Goal: Information Seeking & Learning: Learn about a topic

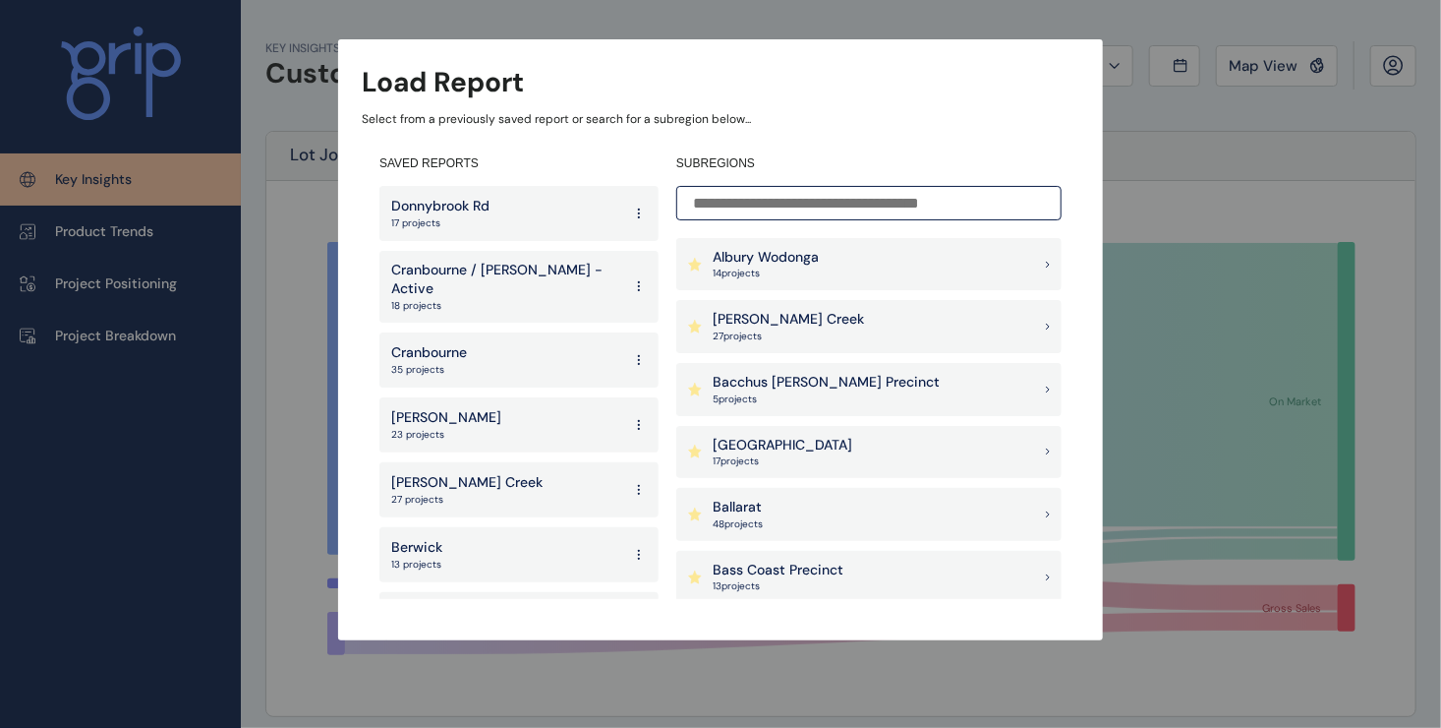
click at [483, 214] on p "Donnybrook Rd" at bounding box center [440, 207] width 98 height 20
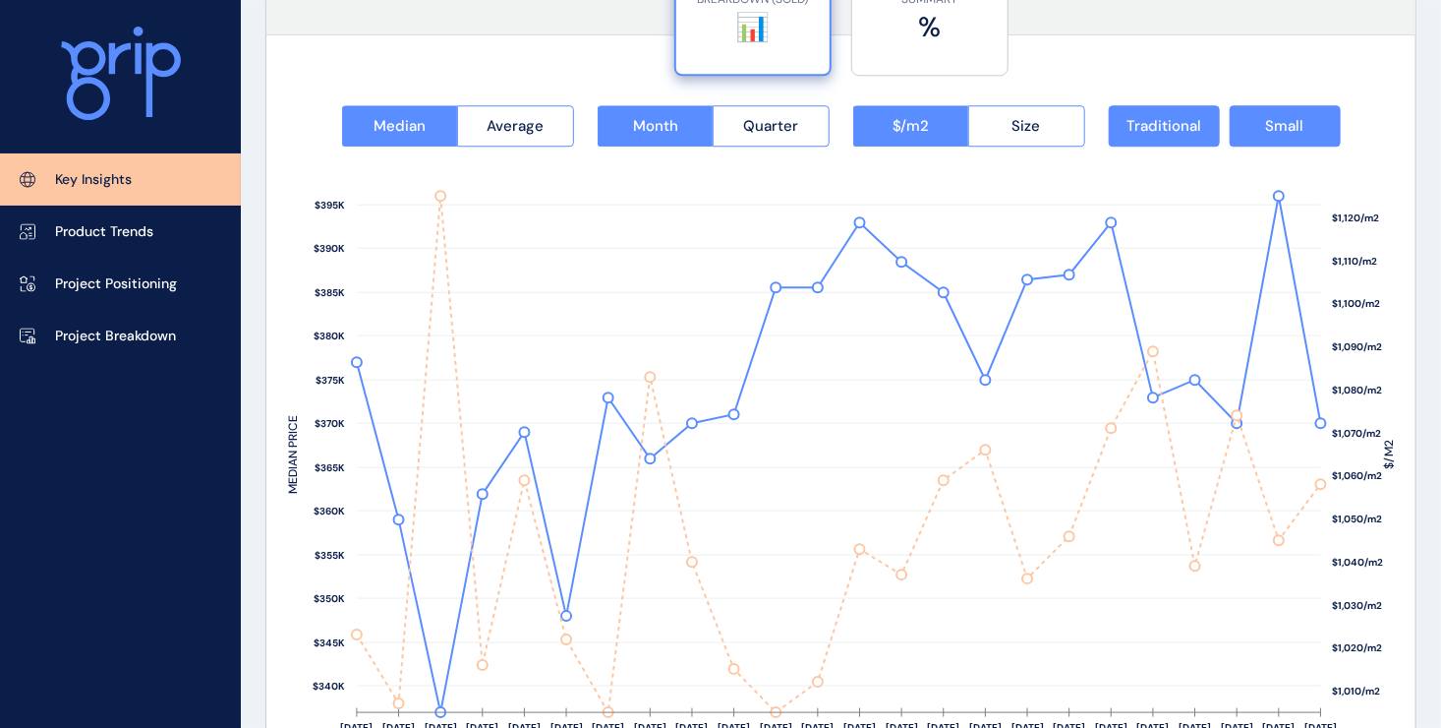
scroll to position [2655, 0]
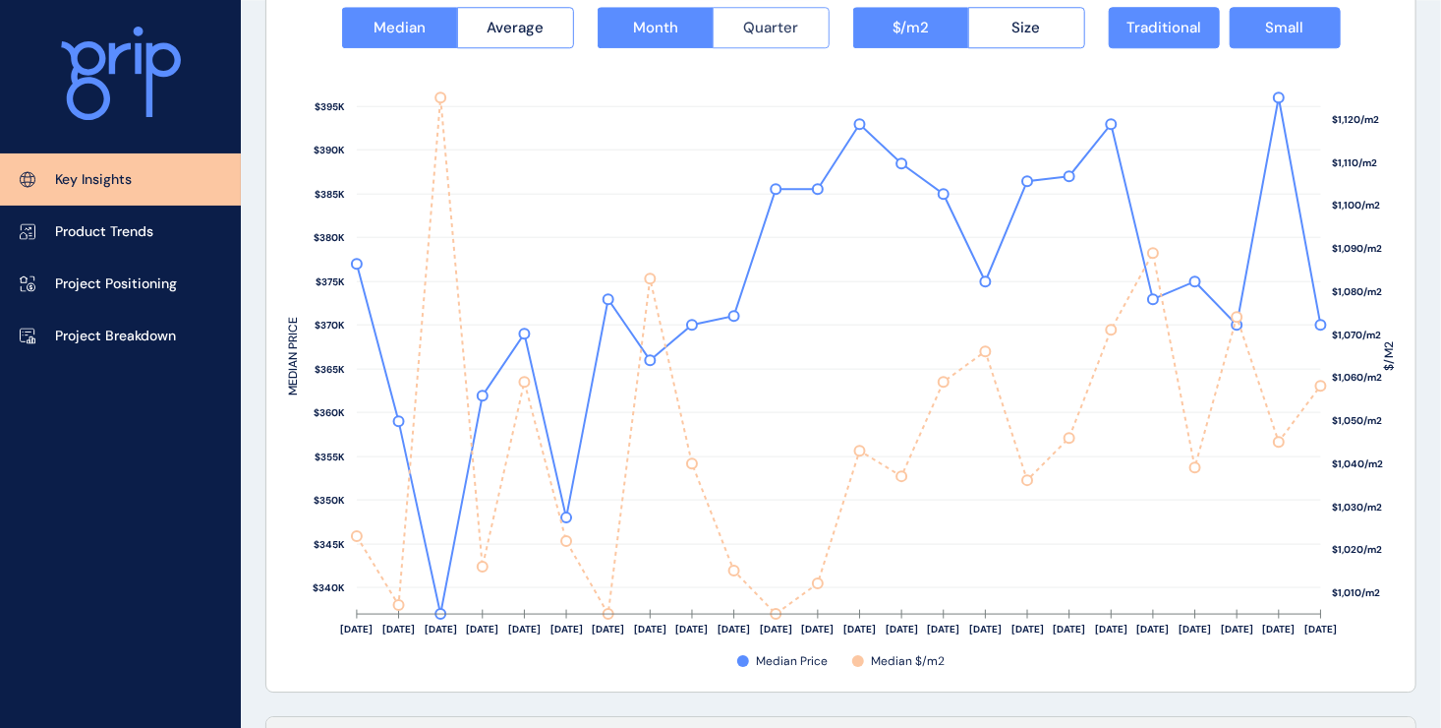
click at [758, 31] on span "Quarter" at bounding box center [770, 28] width 55 height 20
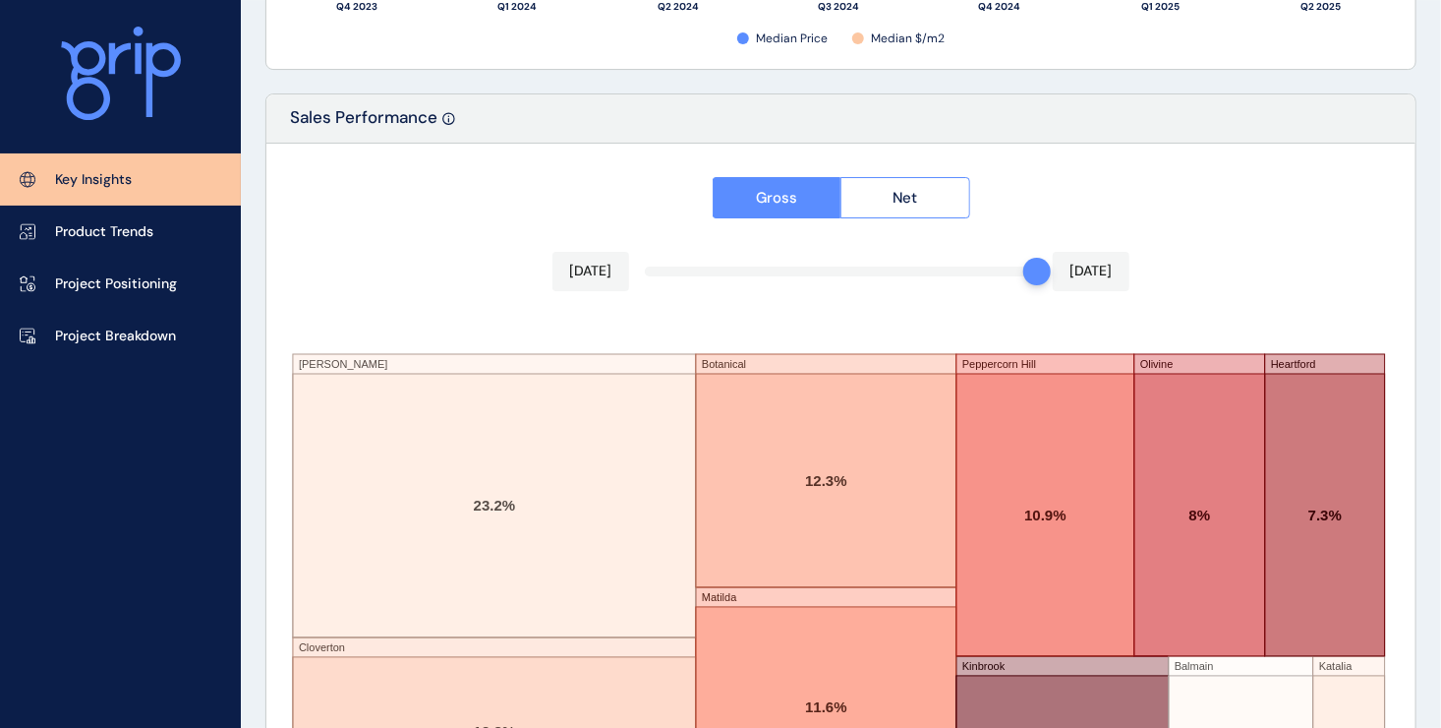
scroll to position [3312, 0]
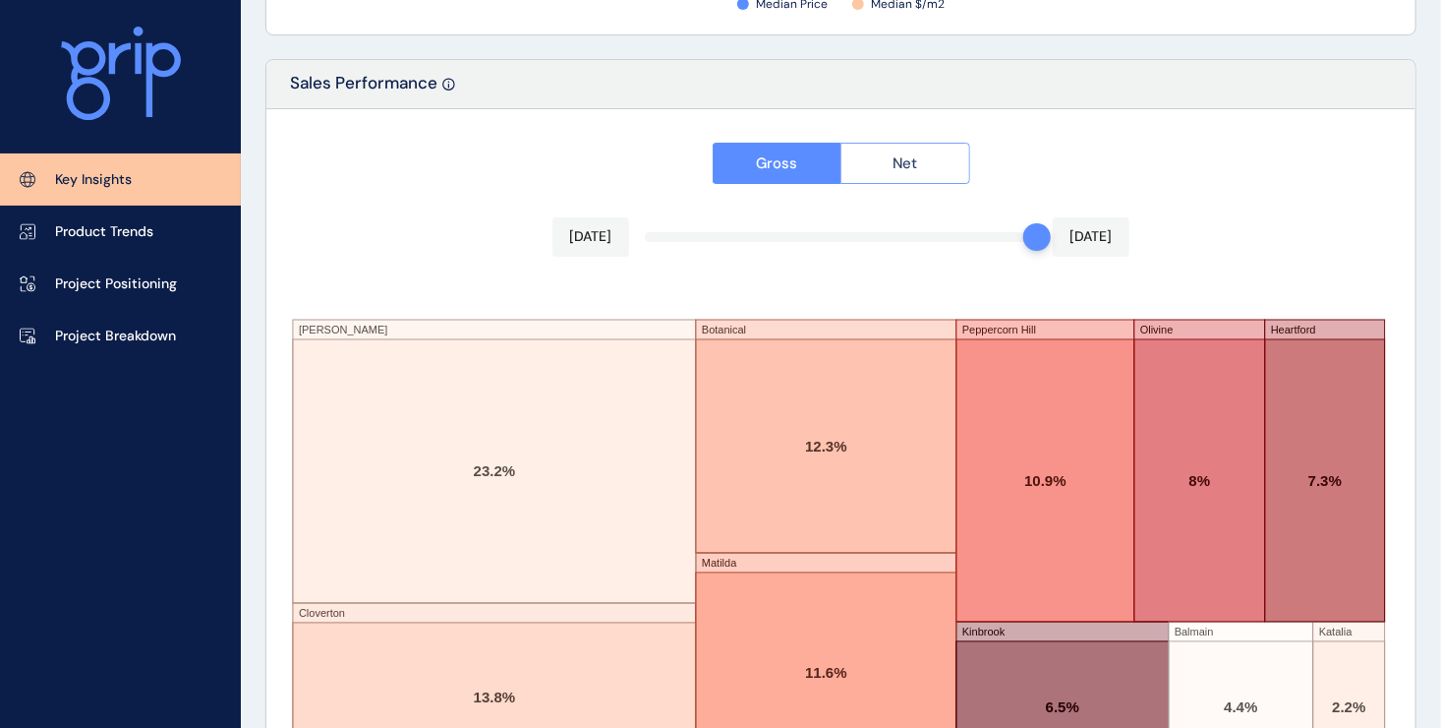
click at [941, 161] on button "Net" at bounding box center [906, 163] width 130 height 41
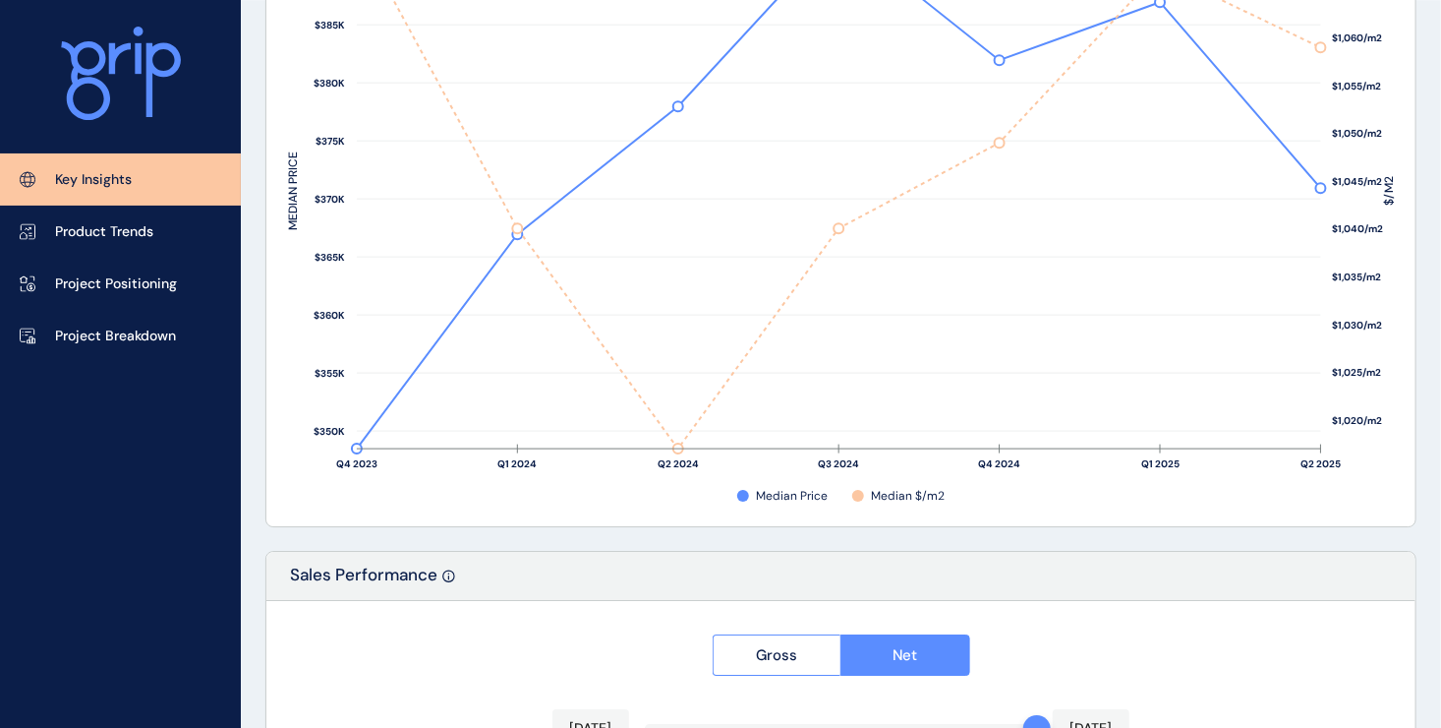
scroll to position [2525, 0]
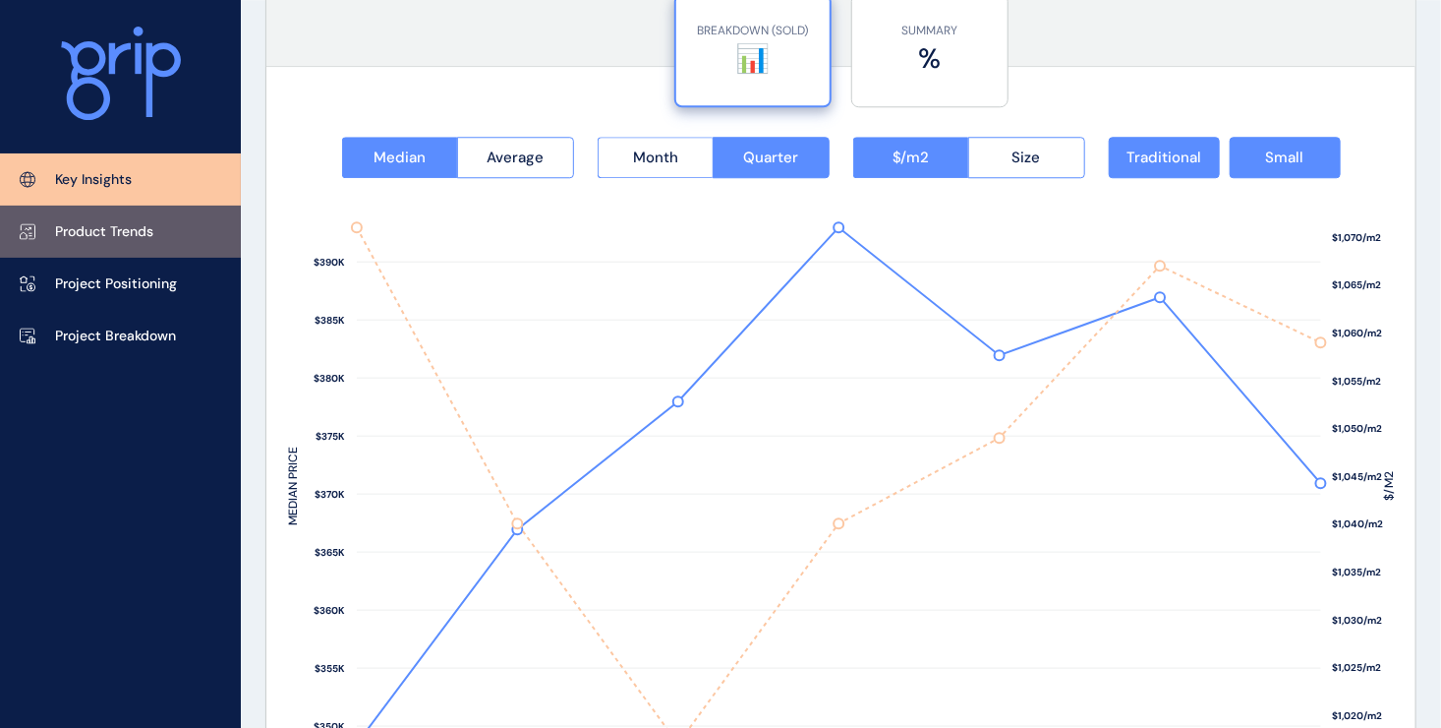
click at [91, 228] on p "Product Trends" at bounding box center [104, 232] width 98 height 20
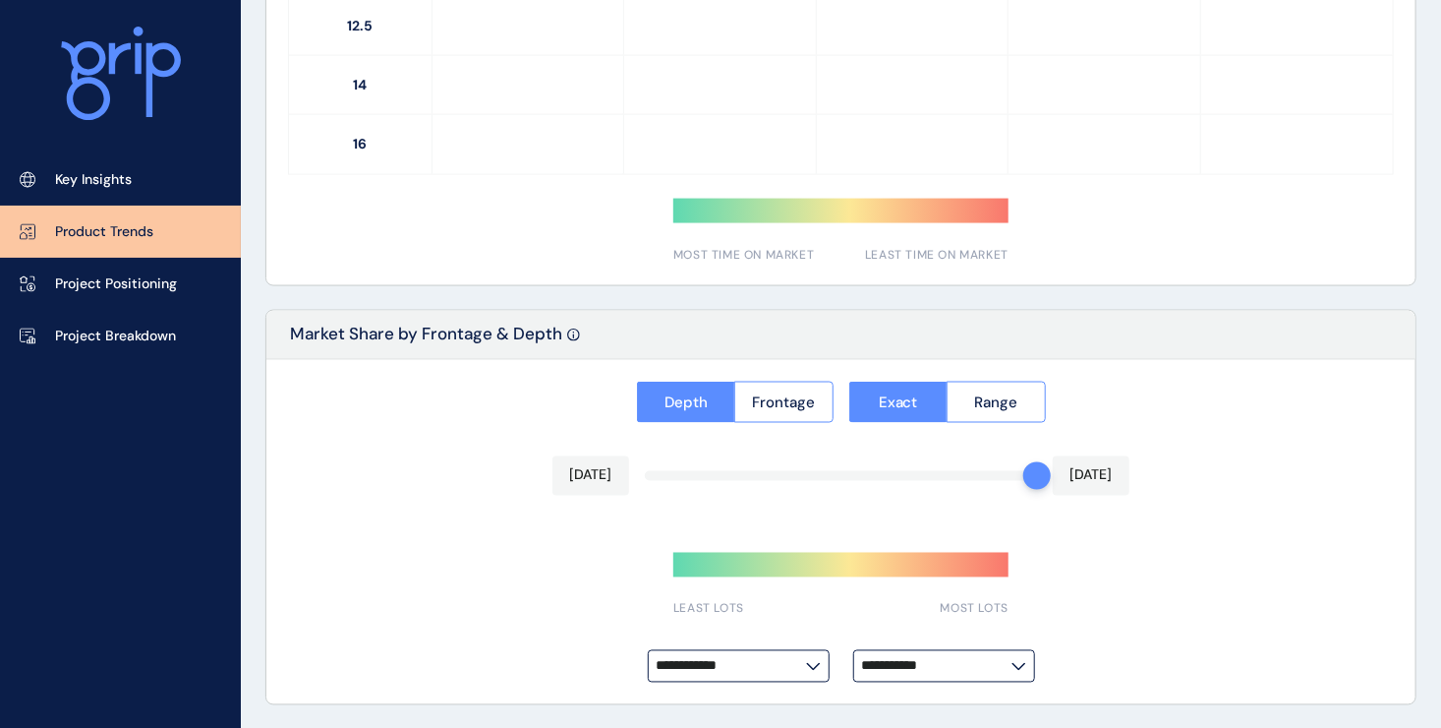
type input "**********"
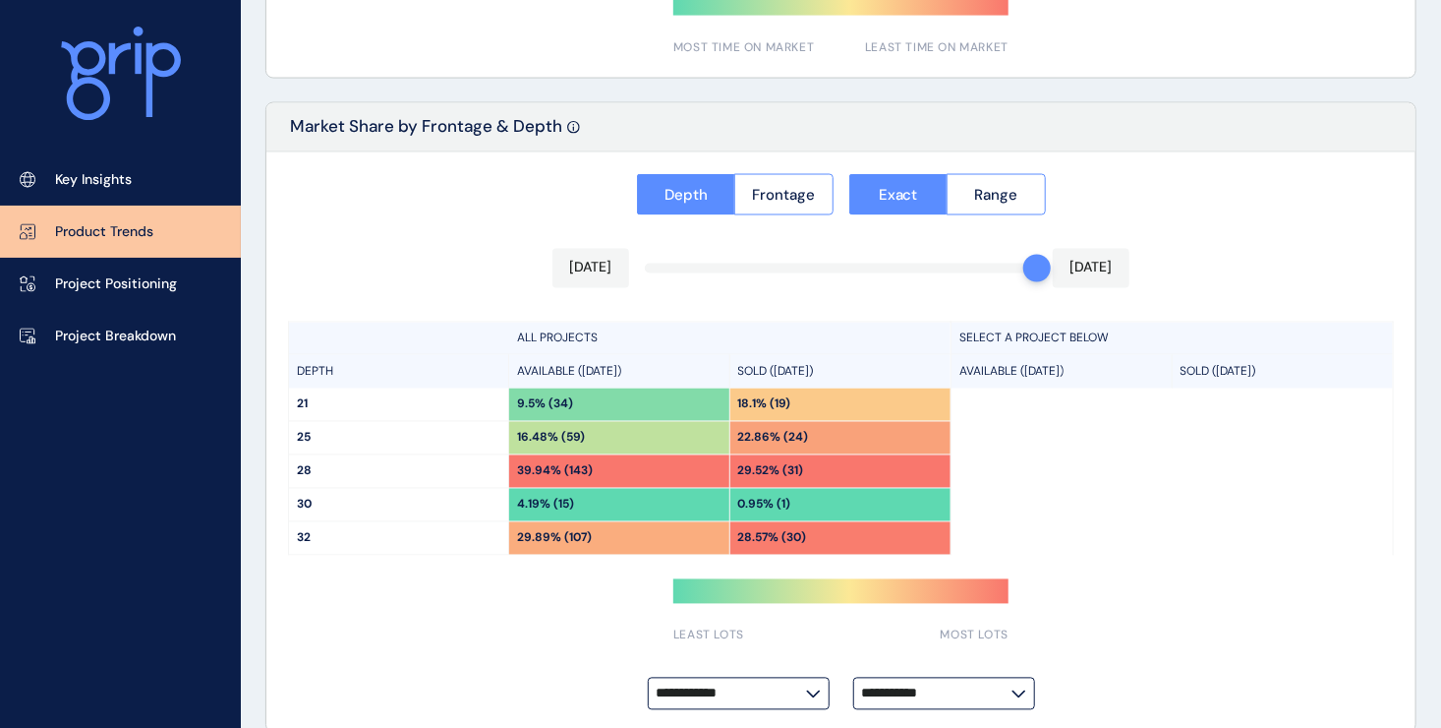
scroll to position [1571, 0]
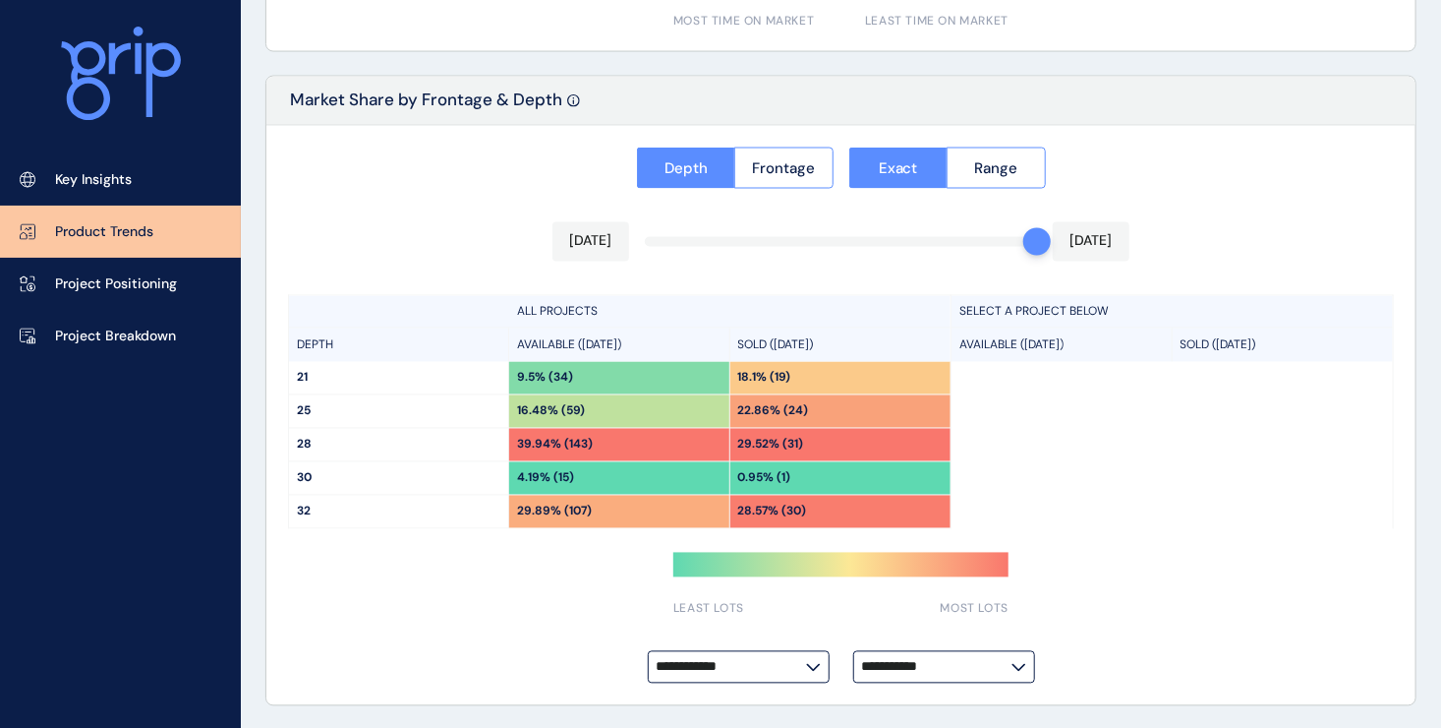
click at [815, 666] on icon at bounding box center [813, 668] width 12 height 6
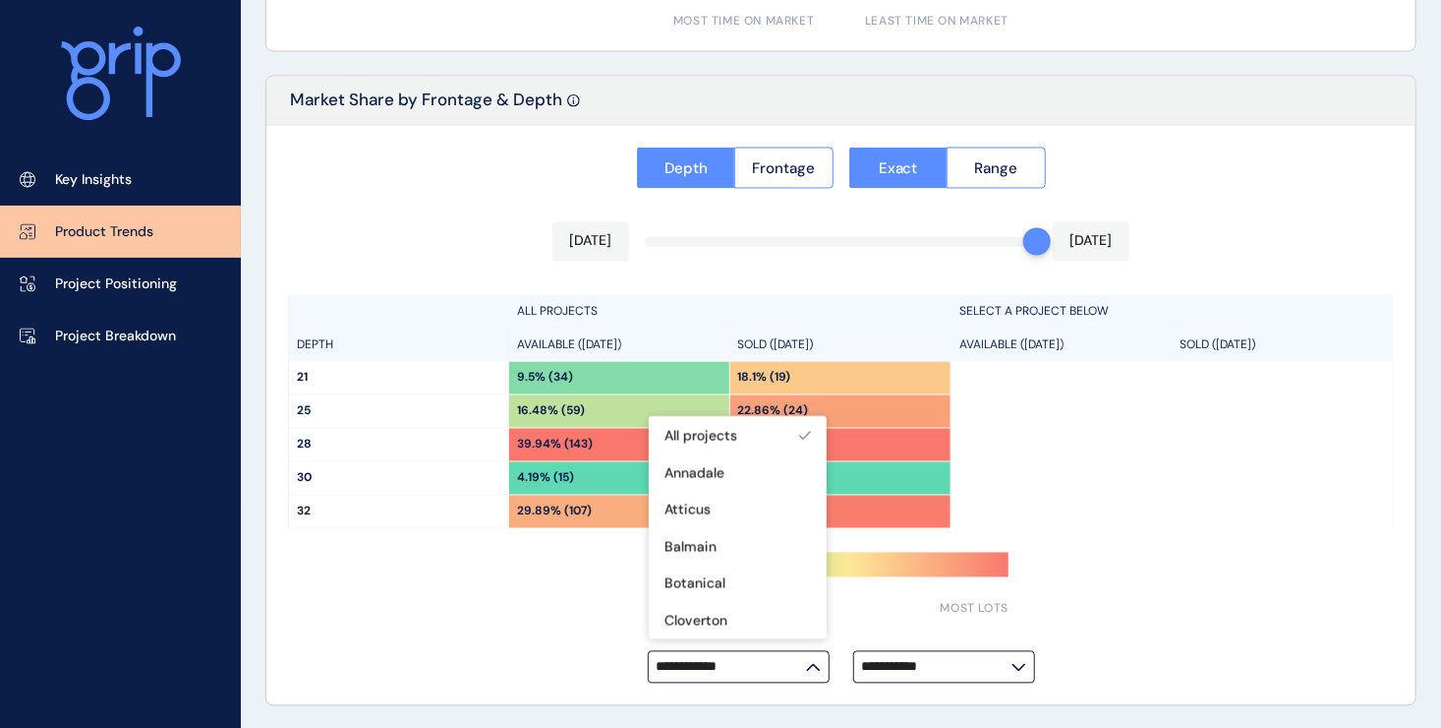
click at [815, 666] on icon at bounding box center [813, 668] width 15 height 8
click at [806, 666] on input "**********" at bounding box center [731, 667] width 149 height 15
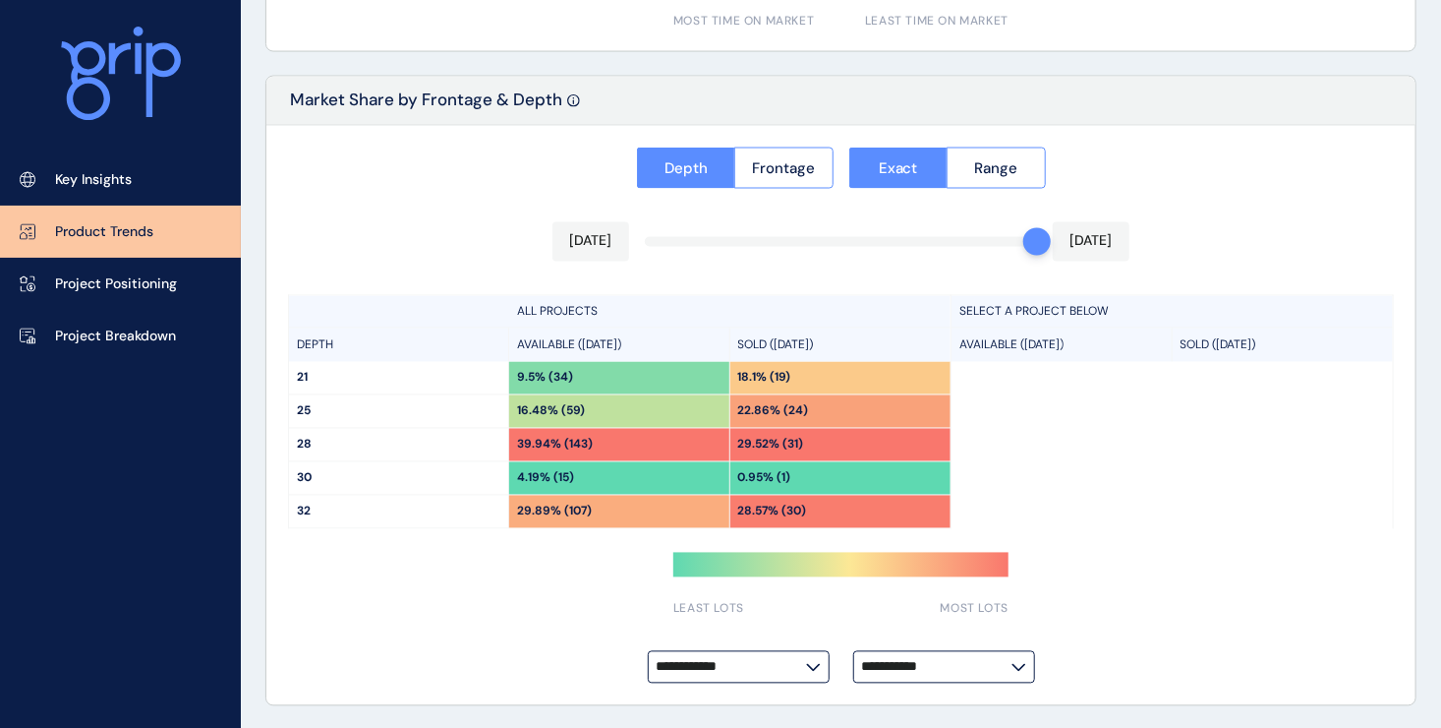
click at [1024, 669] on icon at bounding box center [1019, 668] width 15 height 8
click at [1024, 669] on span at bounding box center [1019, 668] width 15 height 8
click at [1012, 669] on input "**********" at bounding box center [936, 667] width 149 height 15
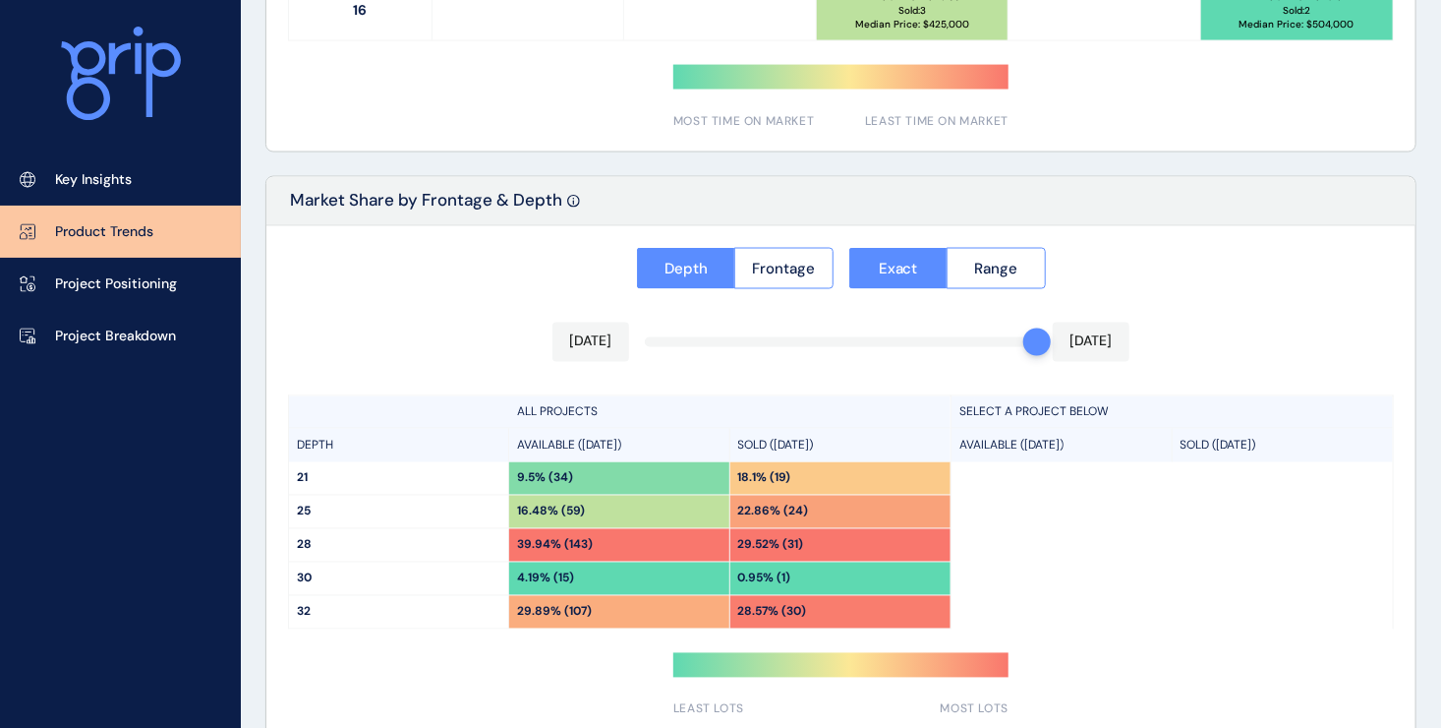
scroll to position [1473, 0]
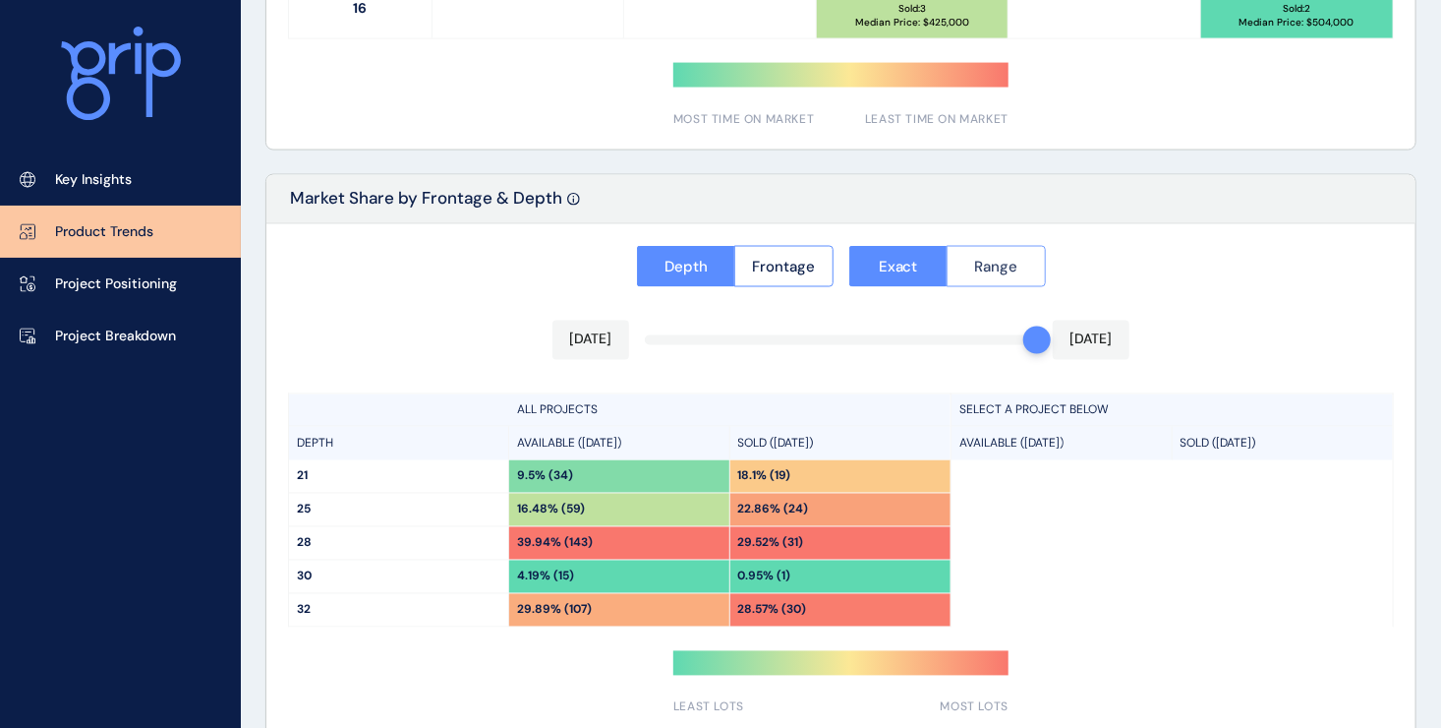
click at [1016, 262] on span "Range" at bounding box center [995, 267] width 43 height 20
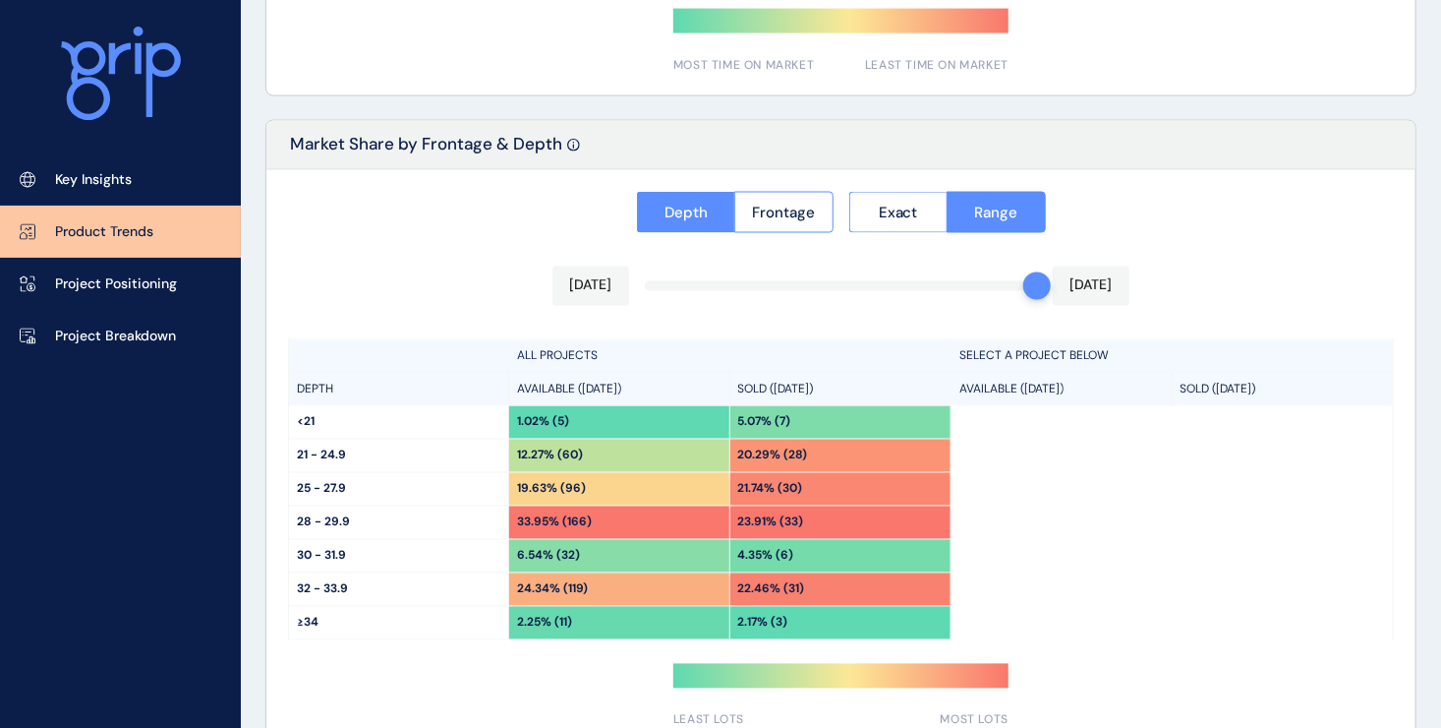
scroll to position [1571, 0]
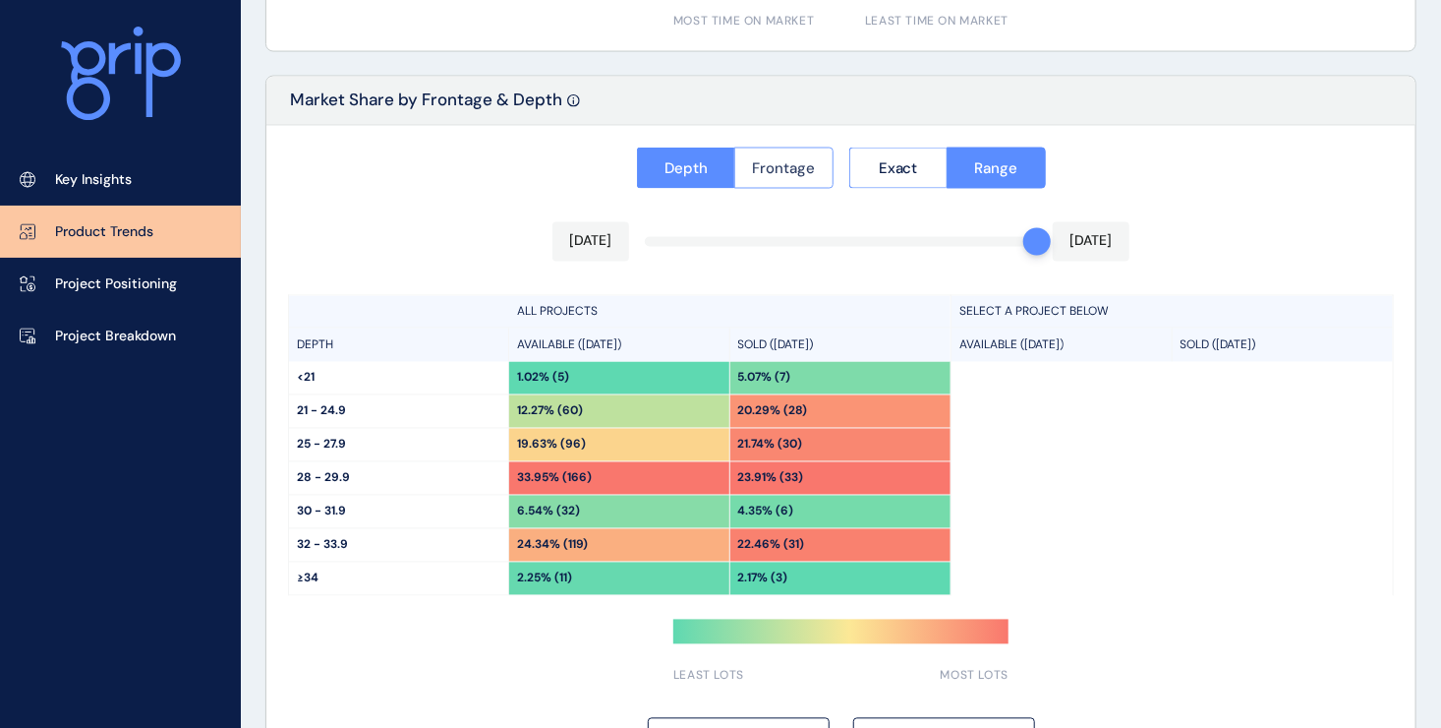
click at [808, 169] on span "Frontage" at bounding box center [783, 168] width 63 height 20
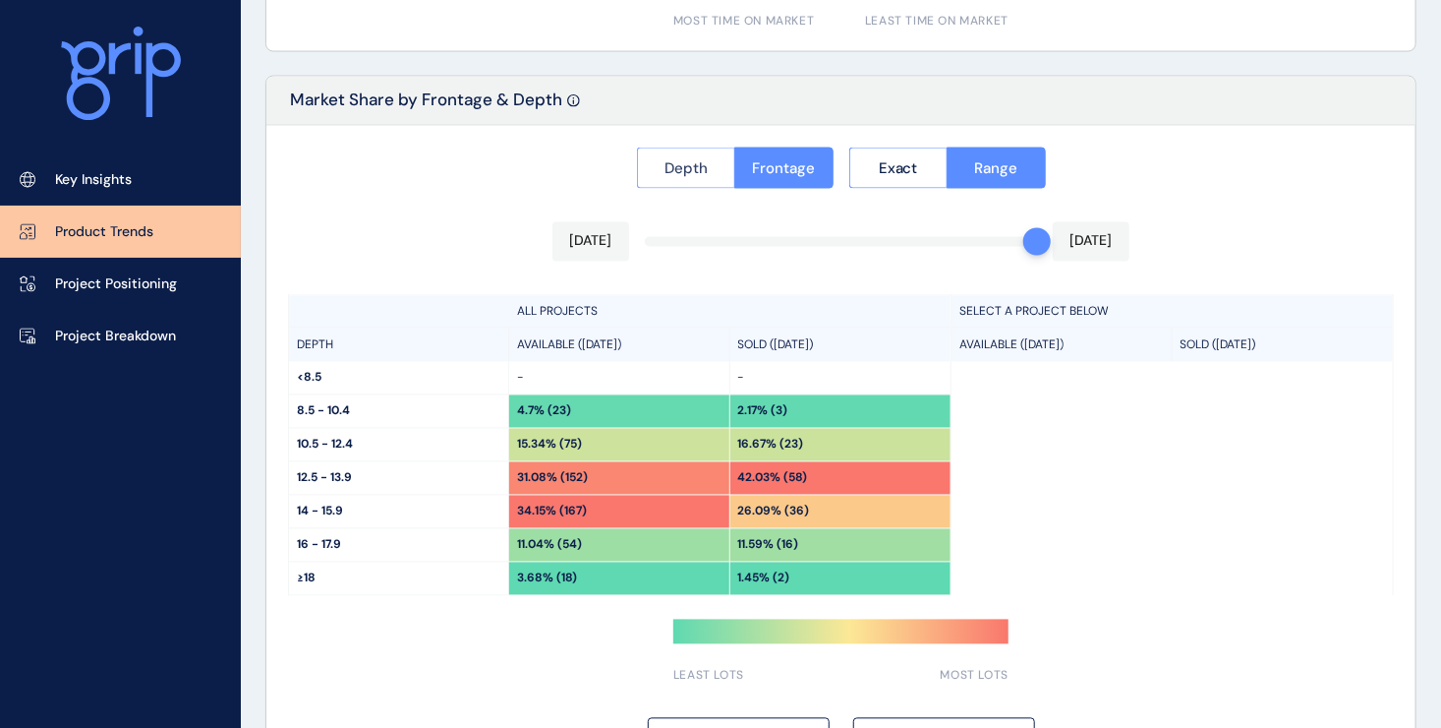
click at [701, 175] on span "Depth" at bounding box center [686, 168] width 43 height 20
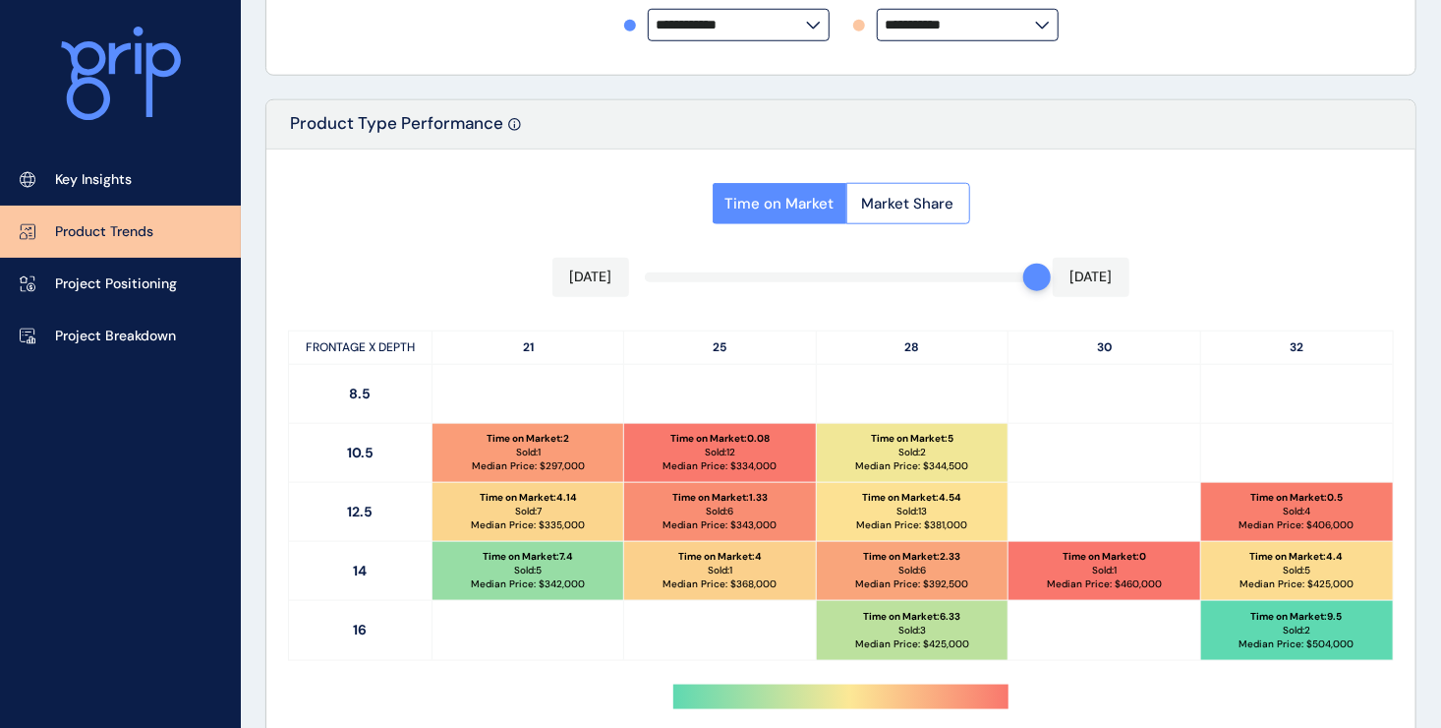
scroll to position [950, 0]
